Goal: Information Seeking & Learning: Learn about a topic

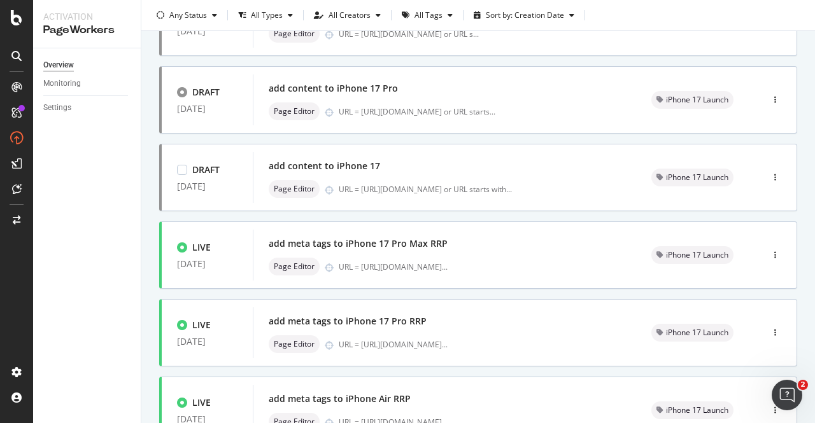
scroll to position [191, 0]
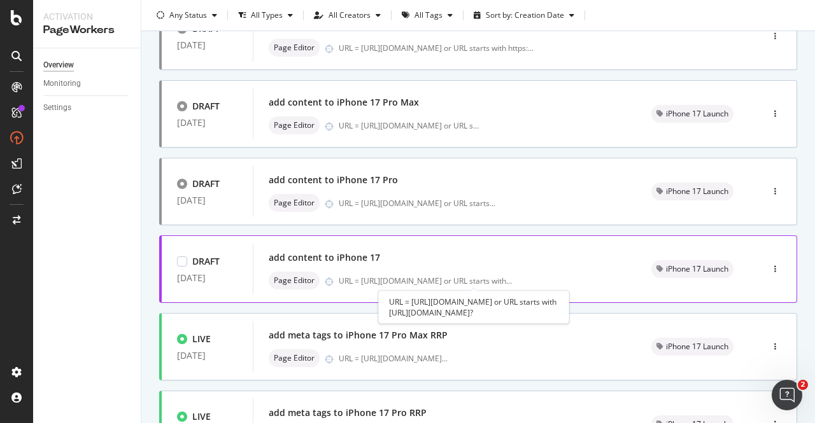
click at [451, 276] on div "URL = [URL][DOMAIN_NAME] or URL starts with ..." at bounding box center [425, 281] width 173 height 11
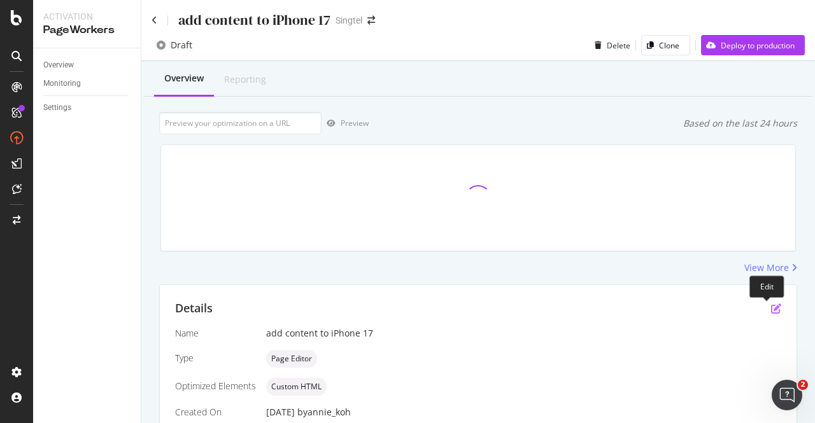
click at [771, 306] on icon "pen-to-square" at bounding box center [776, 309] width 10 height 10
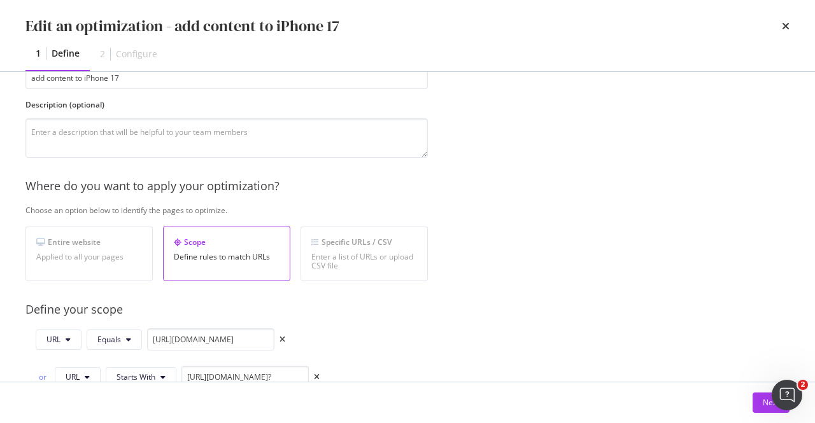
scroll to position [191, 0]
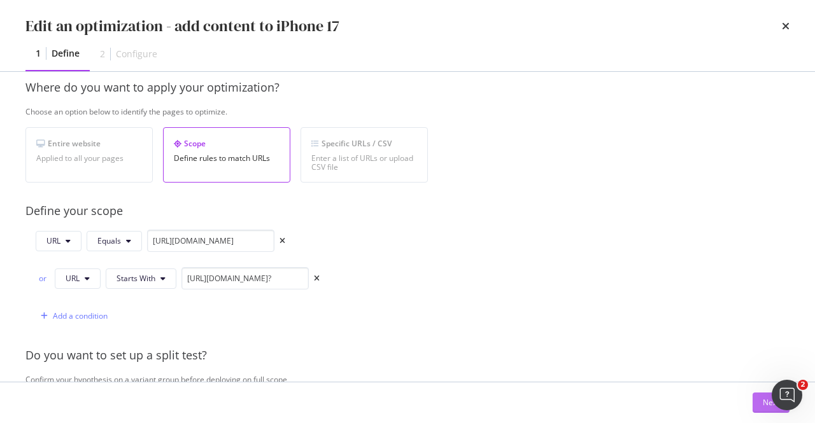
click at [758, 399] on button "Next" at bounding box center [771, 403] width 37 height 20
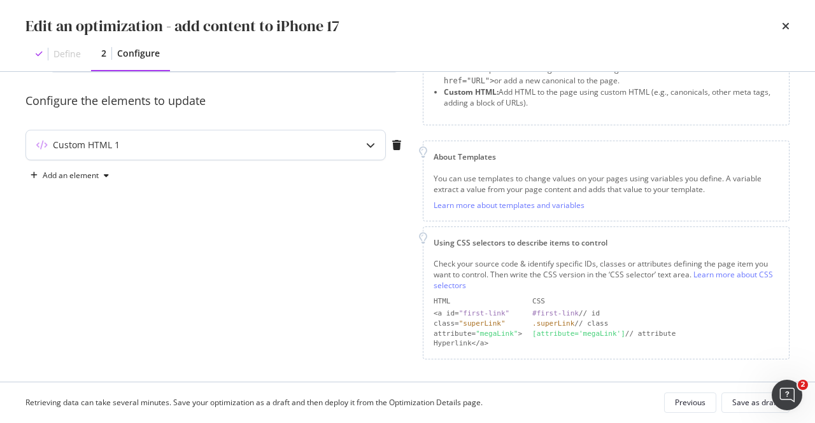
click at [364, 149] on div "modal" at bounding box center [370, 145] width 29 height 29
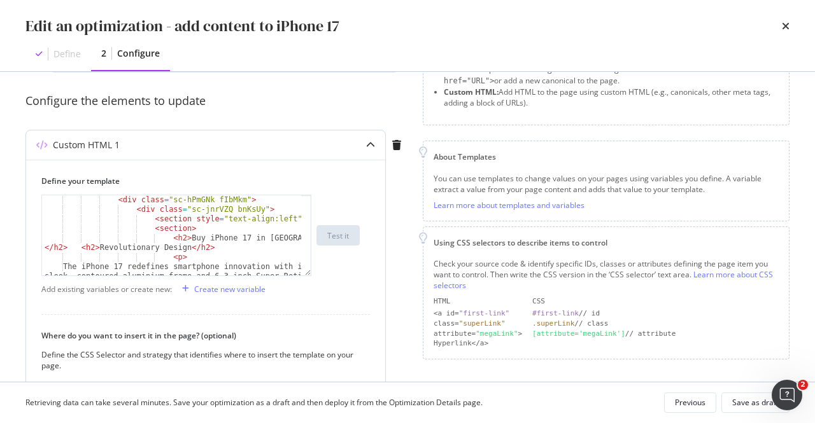
scroll to position [38, 0]
click at [786, 23] on icon "times" at bounding box center [786, 26] width 8 height 10
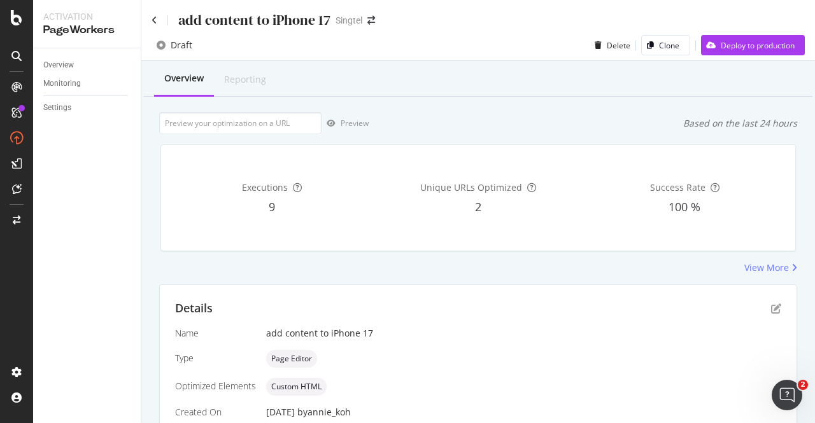
click at [154, 25] on div "add content to iPhone 17" at bounding box center [241, 20] width 179 height 20
click at [155, 20] on icon at bounding box center [155, 20] width 6 height 9
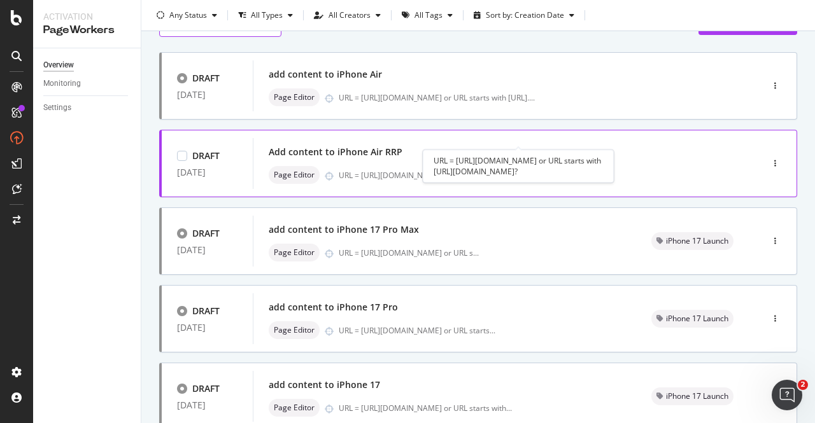
scroll to position [127, 0]
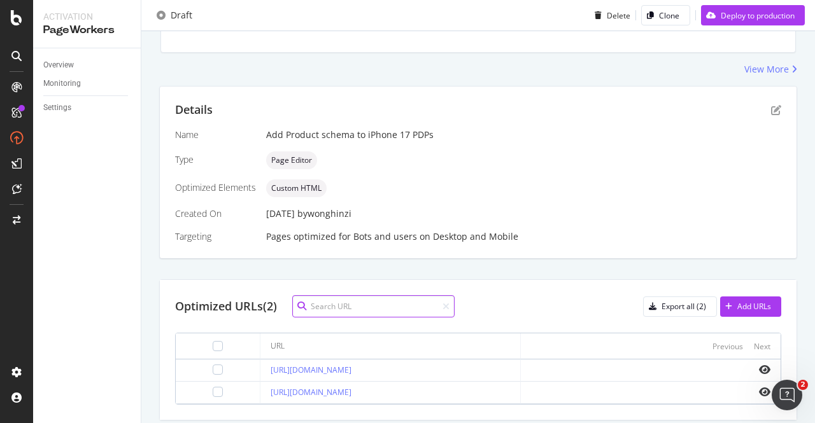
scroll to position [238, 0]
